Goal: Find specific page/section: Find specific page/section

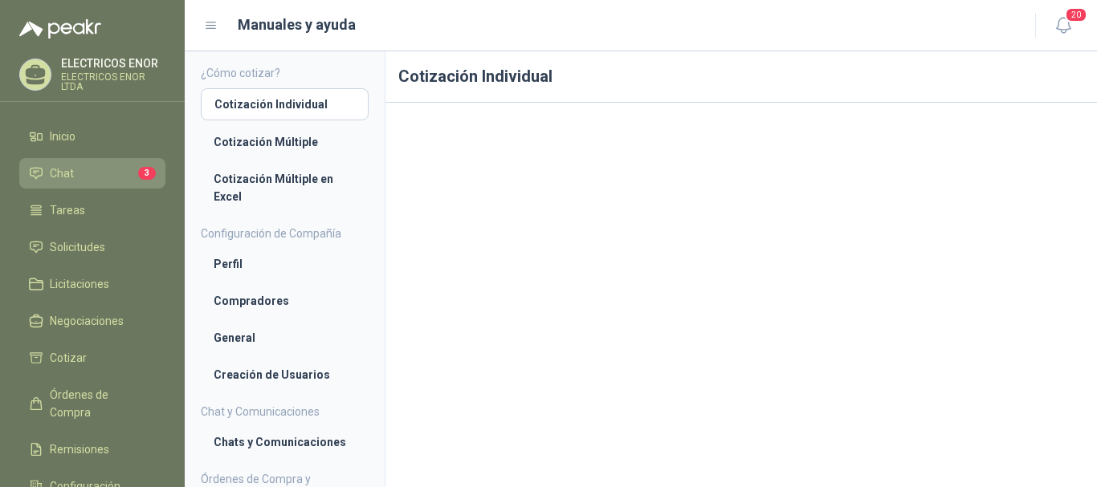
click at [95, 171] on li "Chat 3" at bounding box center [92, 174] width 127 height 18
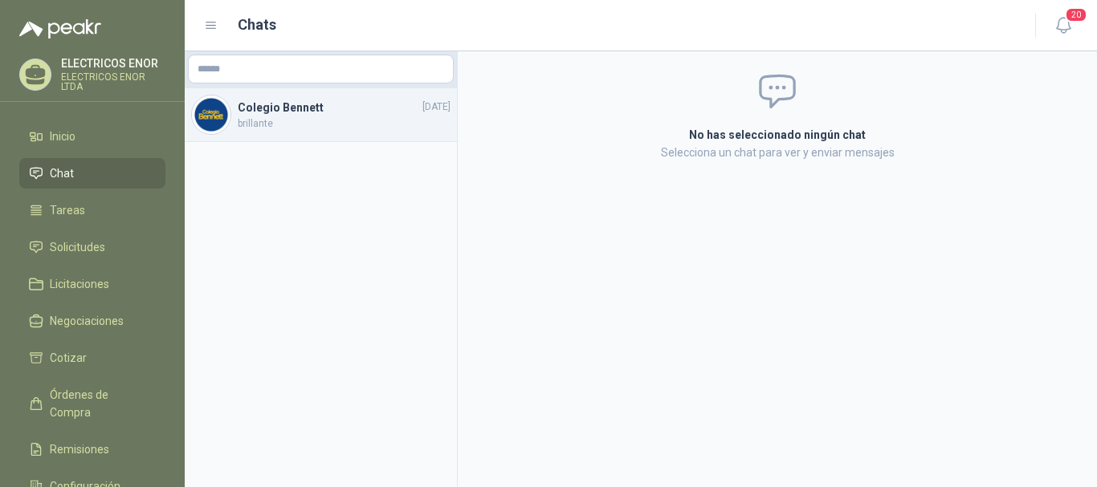
click at [300, 124] on span "brillante" at bounding box center [344, 123] width 213 height 15
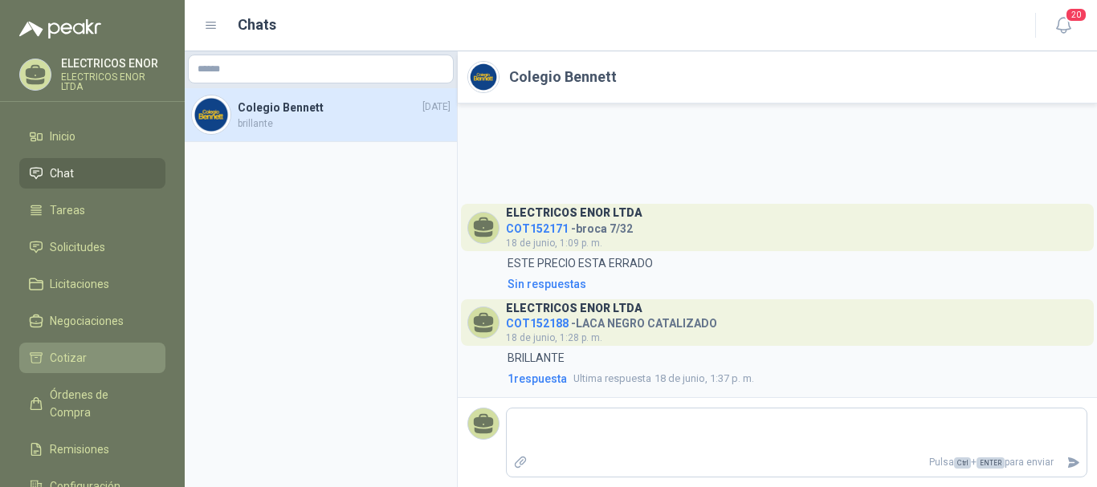
click at [84, 350] on span "Cotizar" at bounding box center [68, 358] width 37 height 18
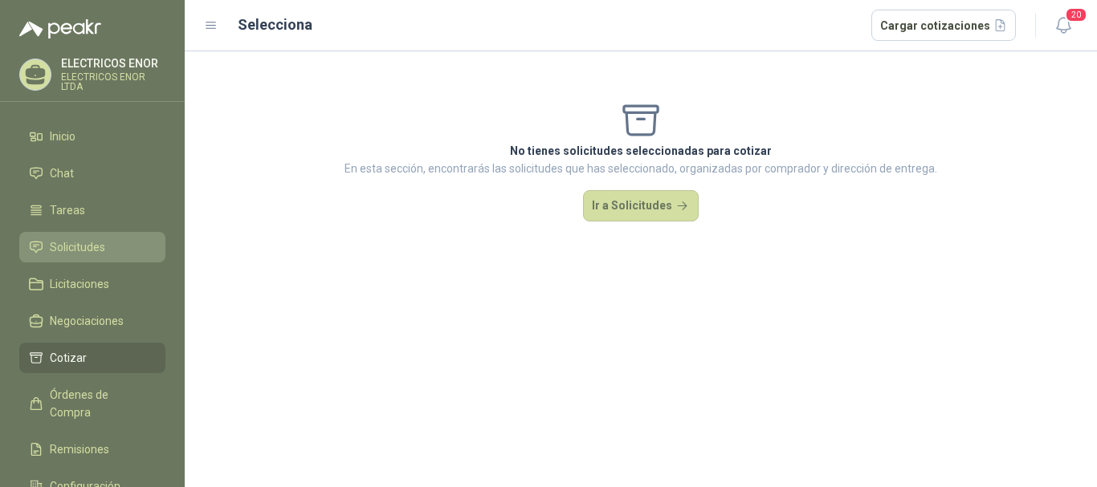
click at [86, 234] on link "Solicitudes" at bounding box center [92, 247] width 146 height 31
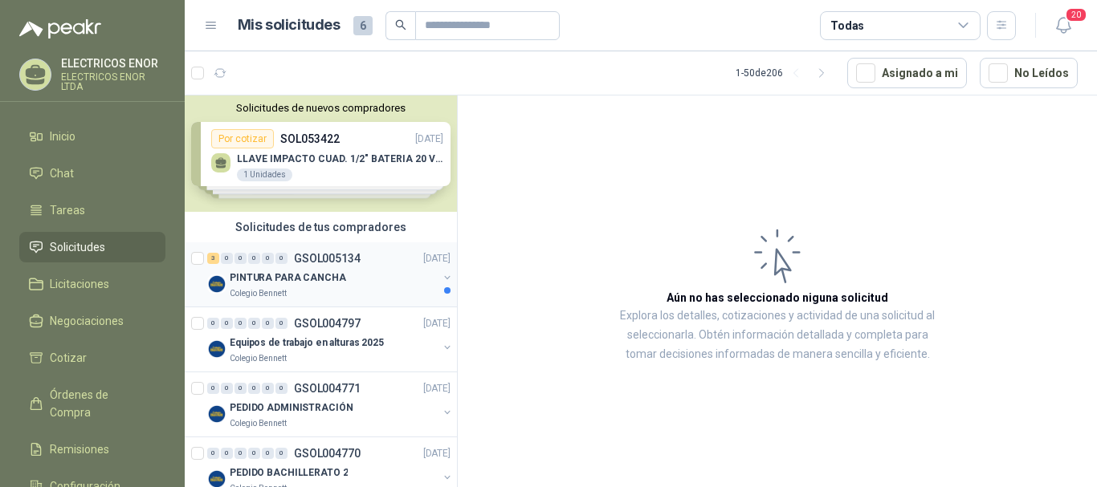
click at [368, 287] on div "PINTURA PARA CANCHA" at bounding box center [334, 277] width 208 height 19
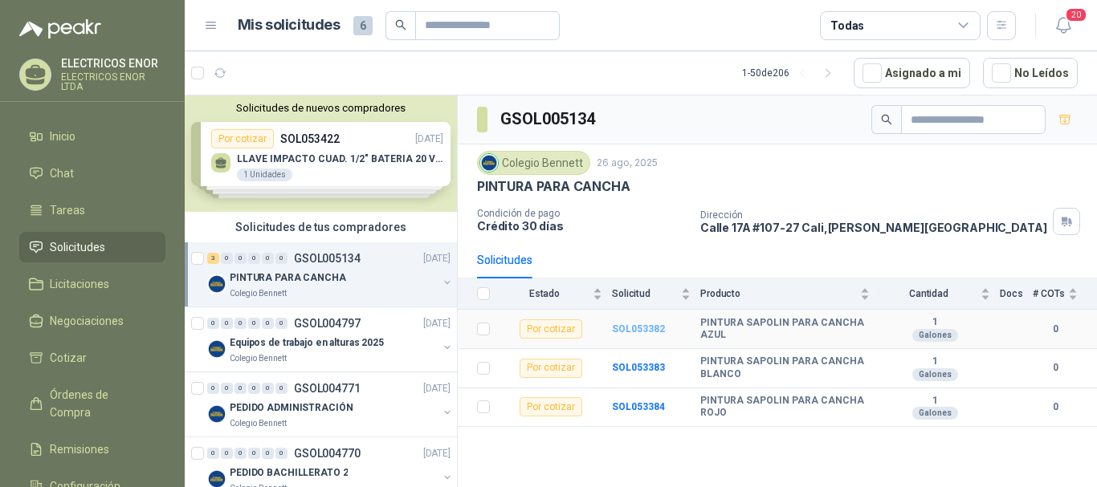
click at [648, 329] on b "SOL053382" at bounding box center [638, 329] width 53 height 11
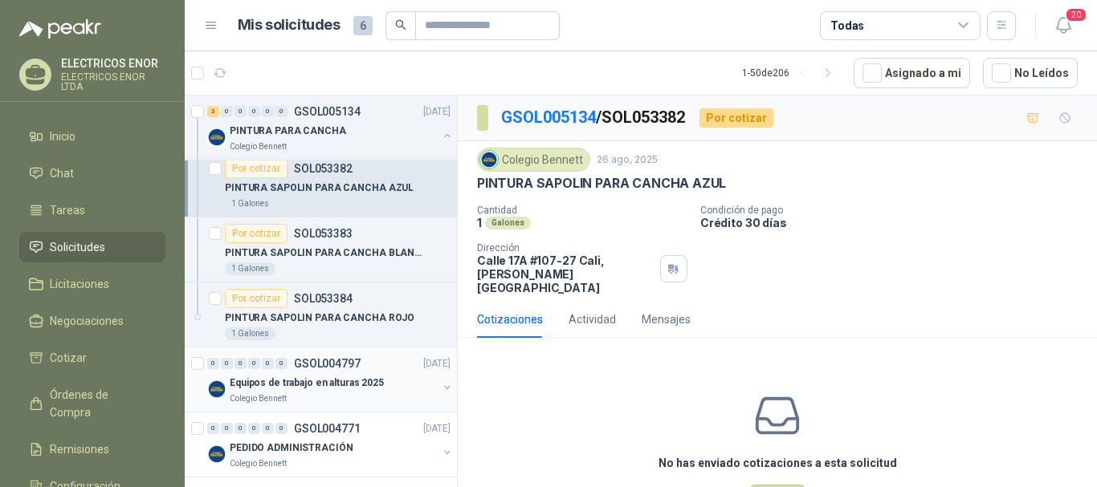
scroll to position [161, 0]
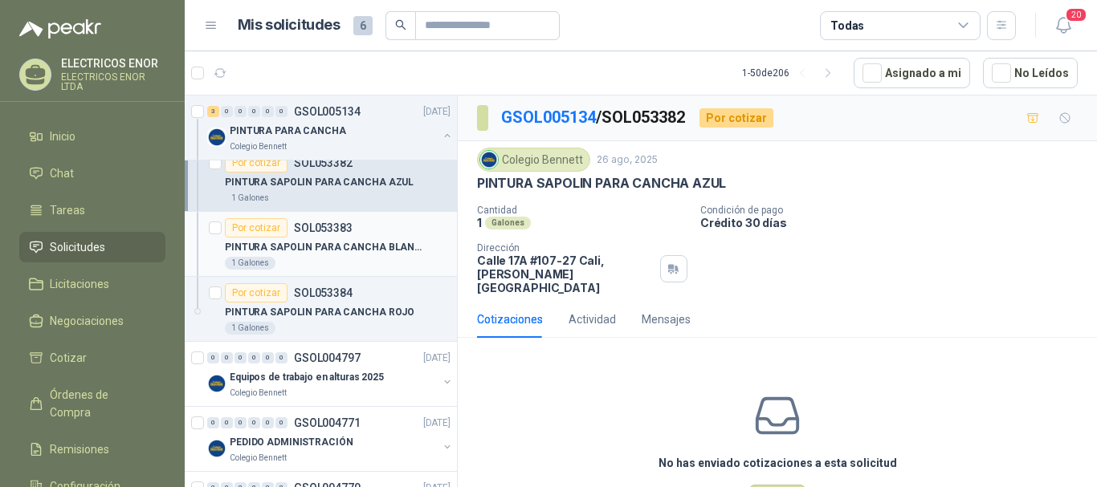
click at [327, 245] on p "PINTURA SAPOLIN PARA CANCHA BLANCO" at bounding box center [325, 247] width 200 height 15
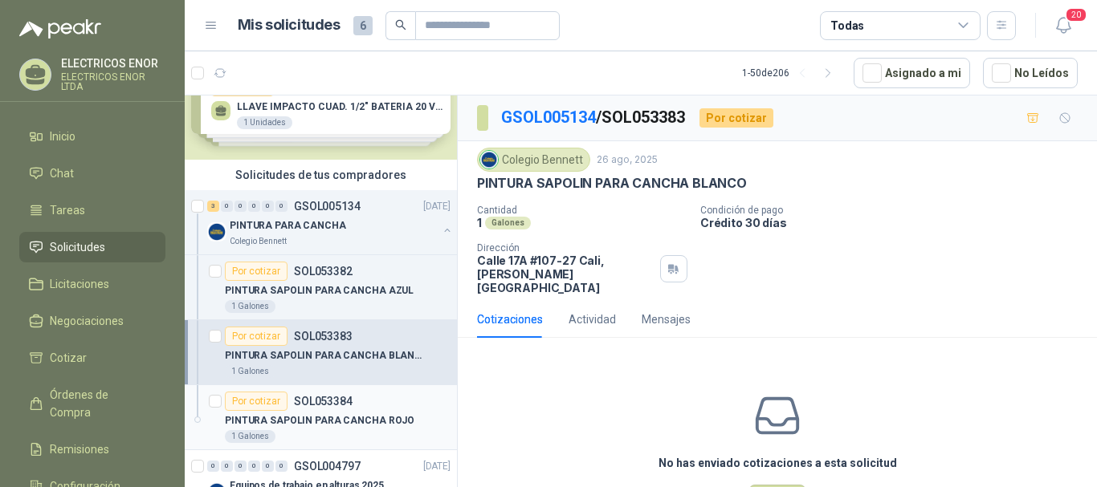
scroll to position [80, 0]
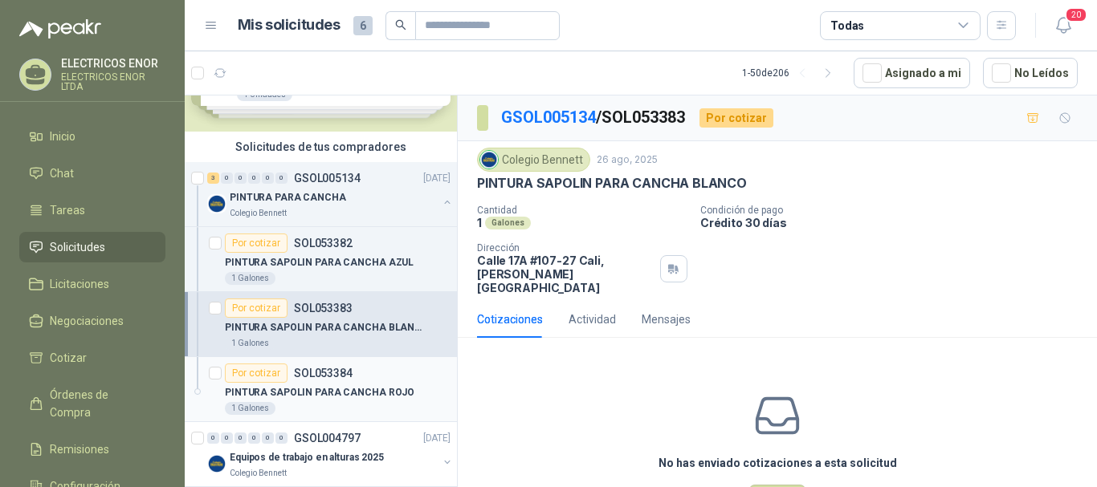
click at [340, 392] on p "PINTURA SAPOLIN PARA CANCHA ROJO" at bounding box center [320, 393] width 190 height 15
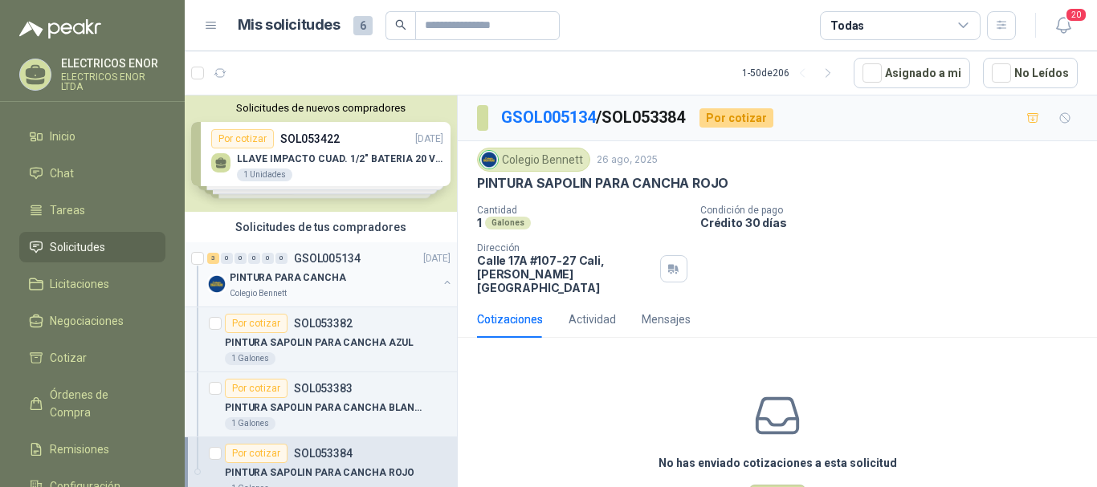
click at [278, 284] on p "PINTURA PARA CANCHA" at bounding box center [288, 278] width 116 height 15
